Goal: Task Accomplishment & Management: Manage account settings

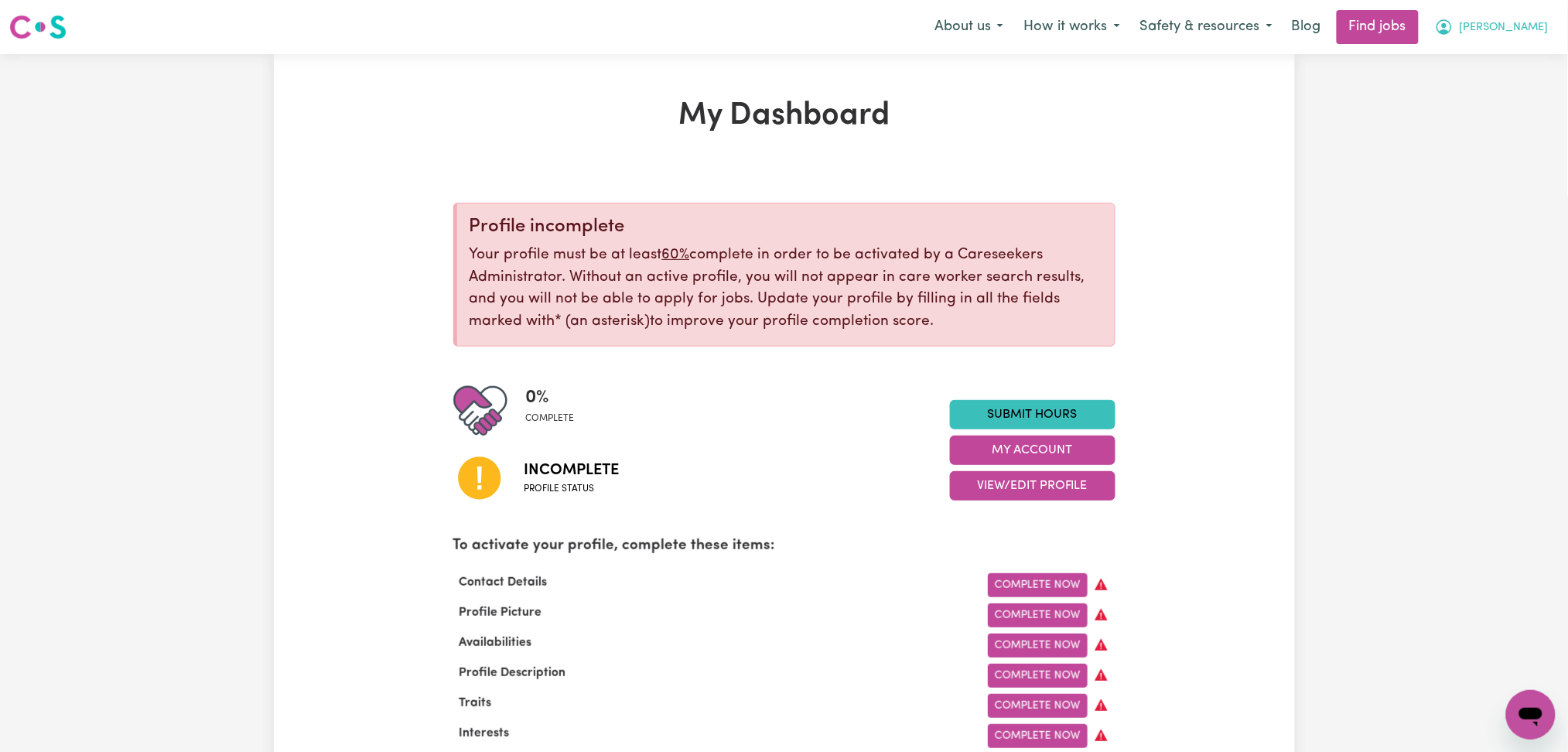
click at [1528, 11] on button "[PERSON_NAME]" at bounding box center [1491, 26] width 133 height 32
click at [1491, 108] on link "Logout" at bounding box center [1496, 118] width 122 height 29
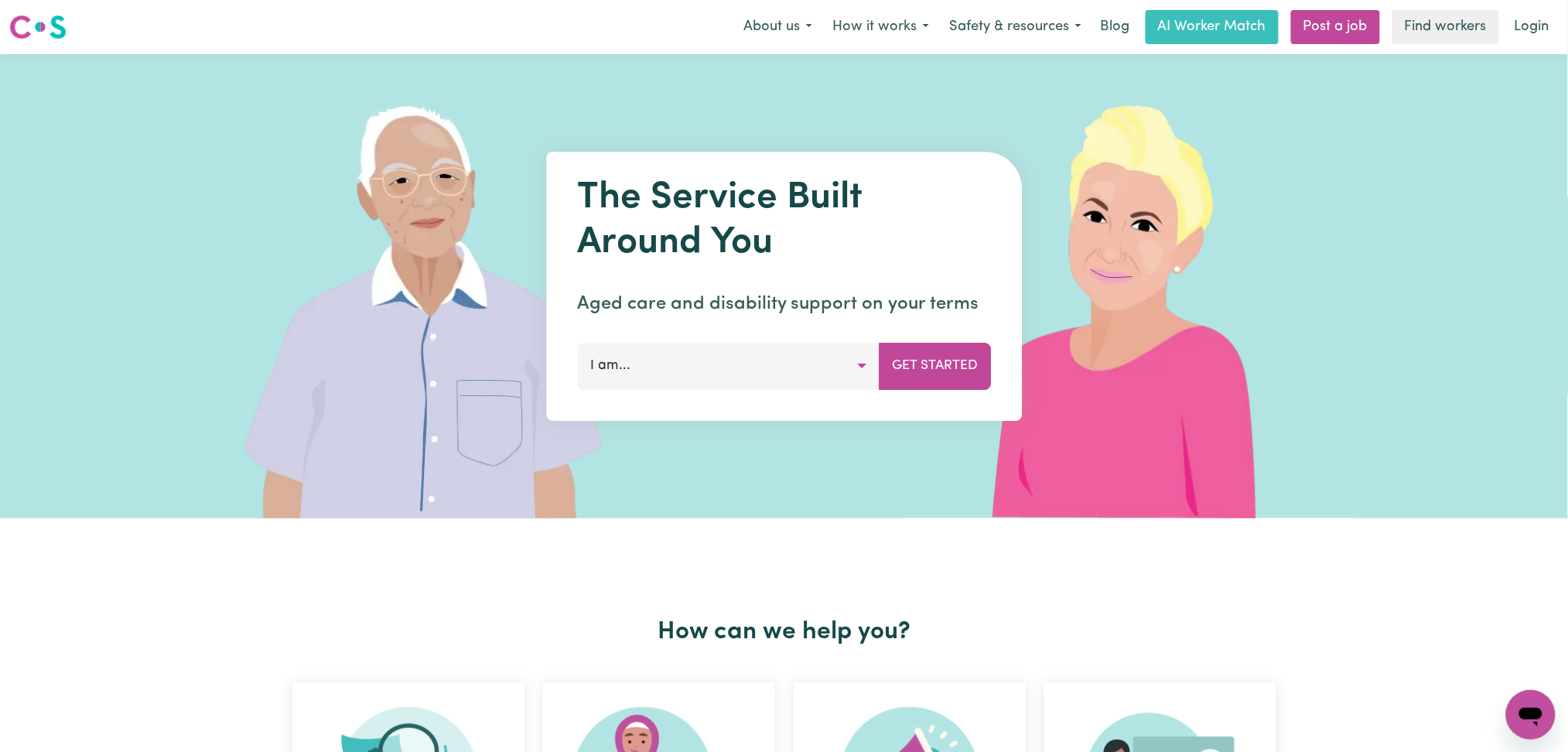
click at [1547, 9] on div "Menu About us How it works Safety & resources Blog AI Worker Match Post a job F…" at bounding box center [784, 27] width 1568 height 36
click at [1519, 36] on link "Login" at bounding box center [1532, 27] width 53 height 34
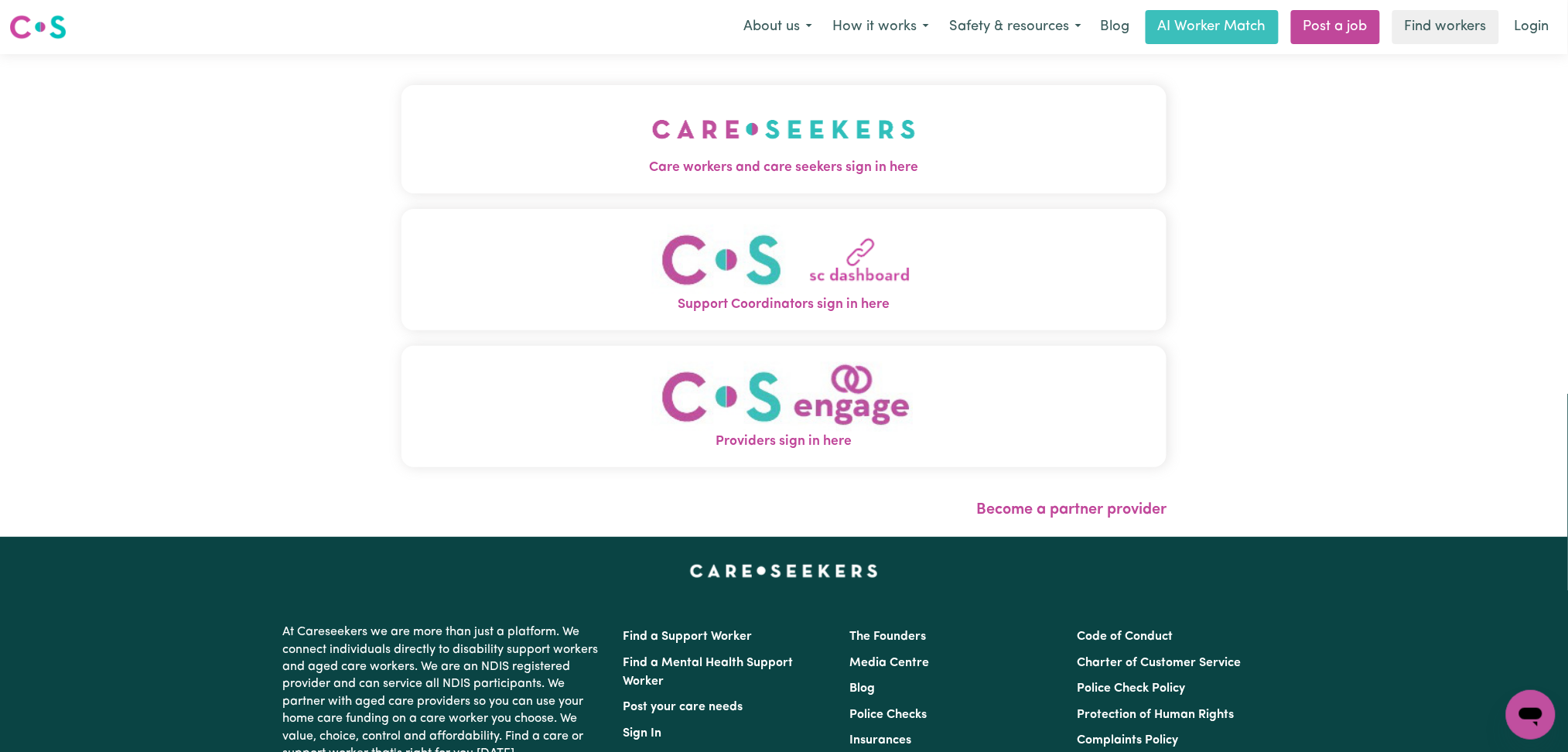
click at [520, 91] on button "Care workers and care seekers sign in here" at bounding box center [784, 139] width 766 height 108
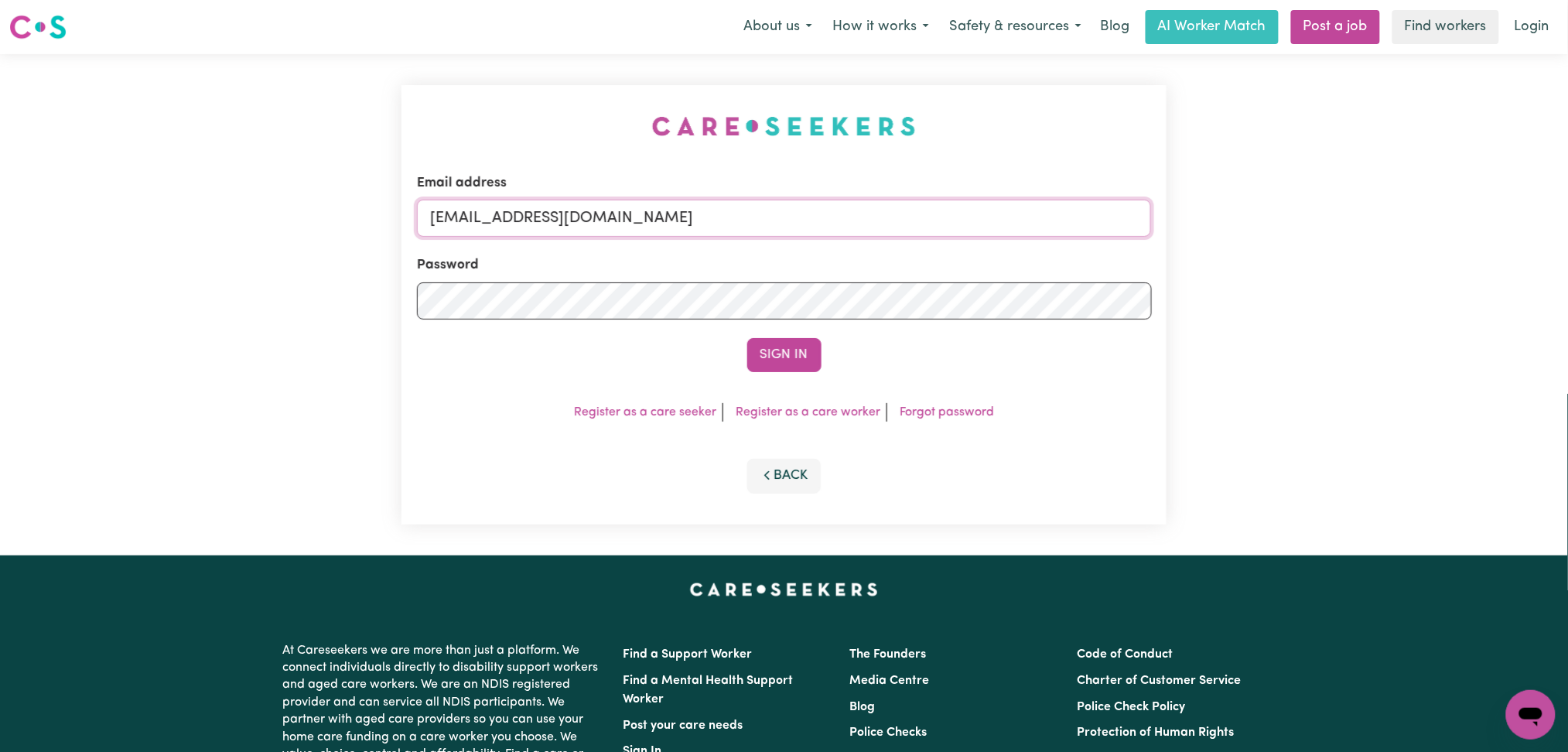
click at [676, 212] on input "[EMAIL_ADDRESS][DOMAIN_NAME]" at bounding box center [784, 218] width 735 height 37
drag, startPoint x: 511, startPoint y: 208, endPoint x: 868, endPoint y: 201, distance: 357.1
click at [868, 201] on input "Superuser~[EMAIL_ADDRESS][DOMAIN_NAME]" at bounding box center [784, 218] width 735 height 37
type input "Superuser~[EMAIL_ADDRESS][DOMAIN_NAME]"
click at [797, 358] on button "Sign In" at bounding box center [784, 355] width 74 height 34
